Goal: Task Accomplishment & Management: Manage account settings

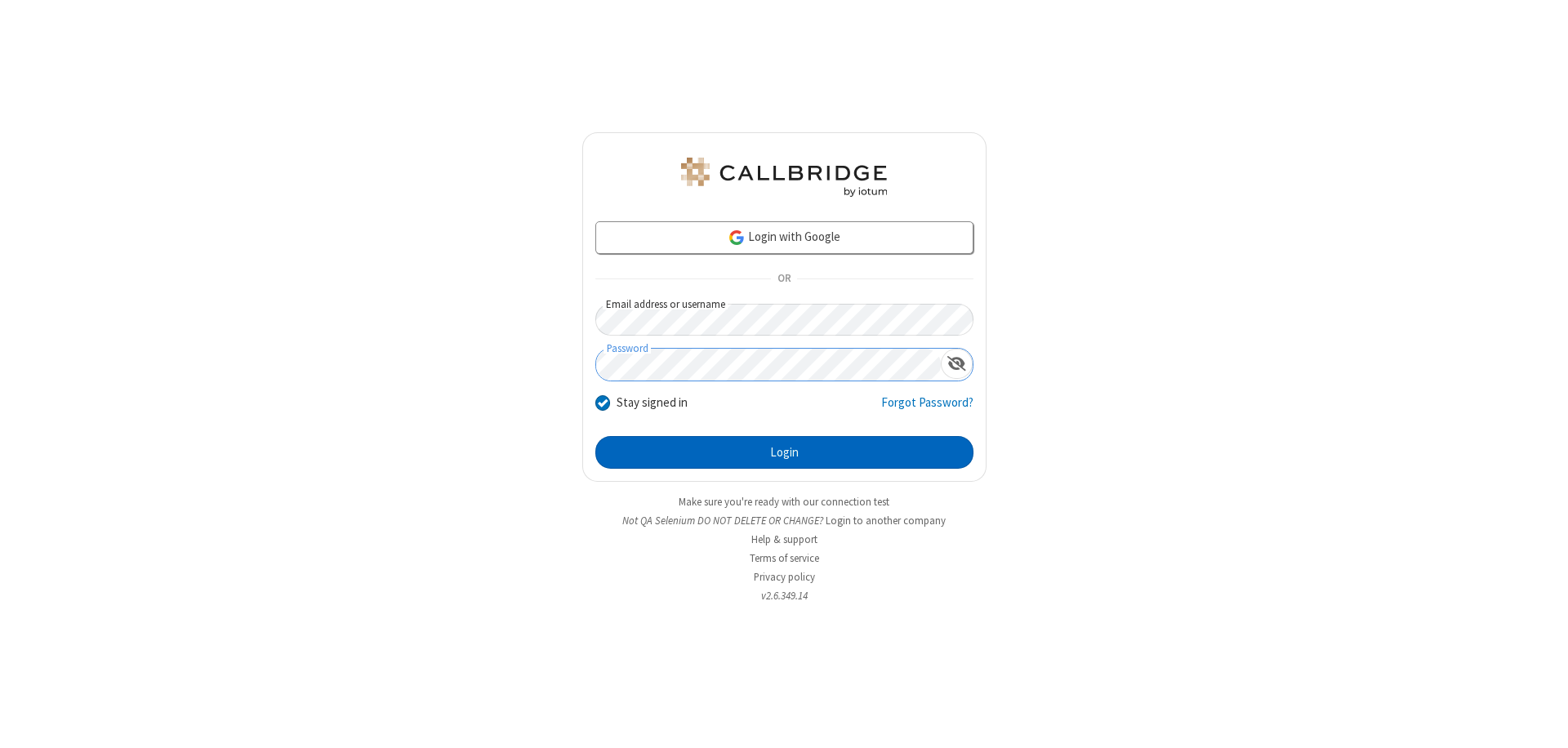
click at [784, 452] on button "Login" at bounding box center [784, 452] width 378 height 33
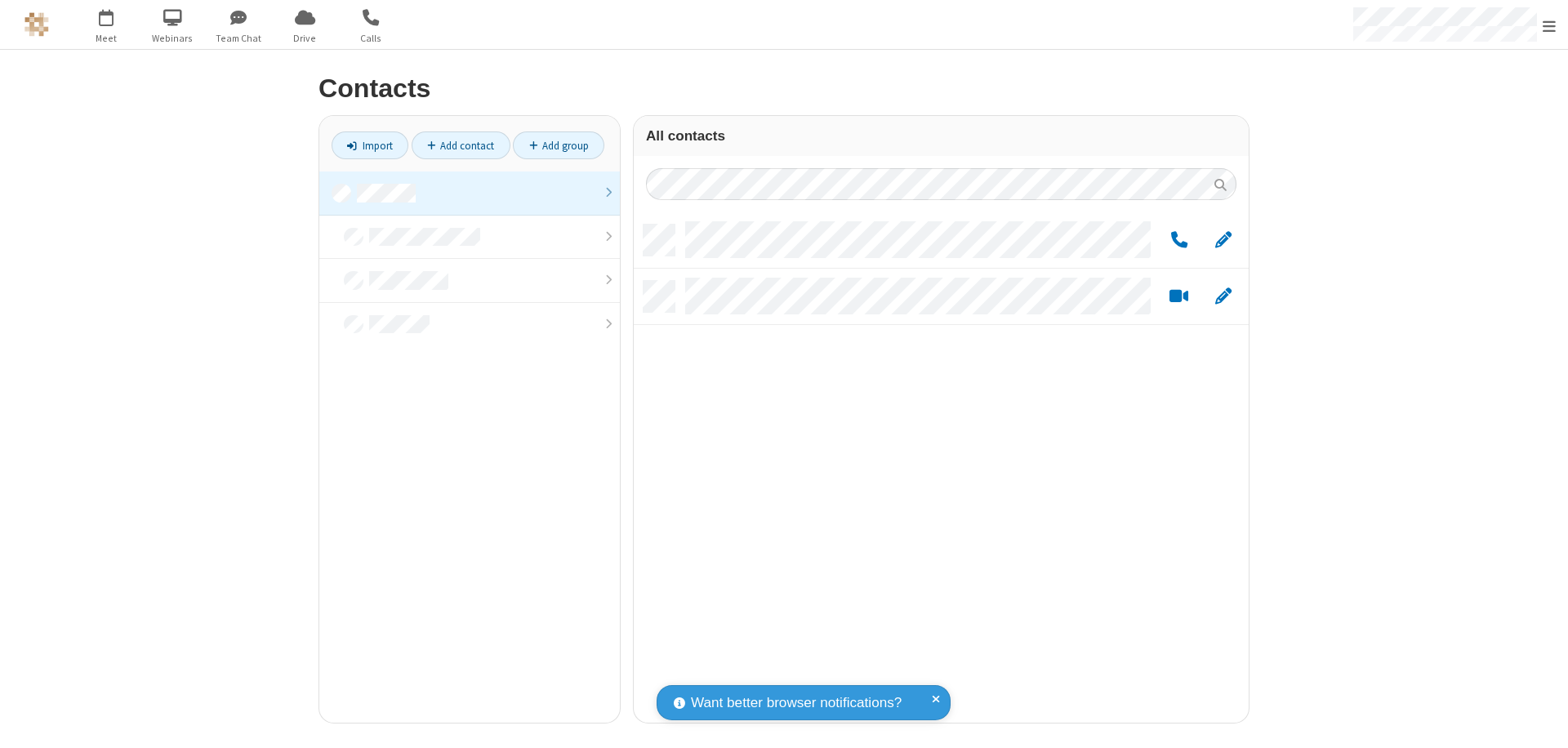
scroll to position [498, 602]
click at [470, 192] on link at bounding box center [470, 193] width 300 height 44
click at [558, 145] on link "Add group" at bounding box center [558, 145] width 91 height 28
